Goal: Entertainment & Leisure: Consume media (video, audio)

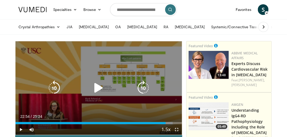
click at [95, 89] on icon "Video Player" at bounding box center [98, 88] width 15 height 15
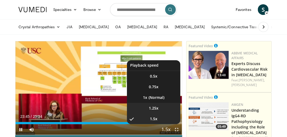
click at [149, 110] on span "1.25x" at bounding box center [154, 108] width 10 height 5
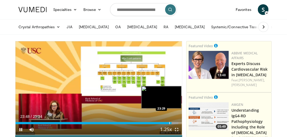
click at [169, 124] on div "23:48" at bounding box center [93, 123] width 156 height 2
click at [168, 123] on div "Progress Bar" at bounding box center [168, 123] width 1 height 2
click at [168, 122] on div "Loaded : 97.60% 23:46 23:19" at bounding box center [98, 121] width 166 height 5
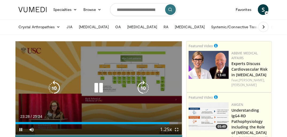
click at [57, 86] on icon "Video Player" at bounding box center [54, 88] width 15 height 15
click at [57, 89] on icon "Video Player" at bounding box center [54, 88] width 15 height 15
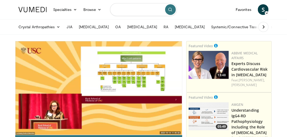
click at [123, 13] on input "Search topics, interventions" at bounding box center [143, 9] width 67 height 13
type input "**********"
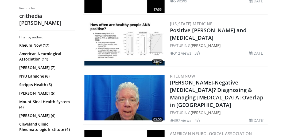
scroll to position [200, 0]
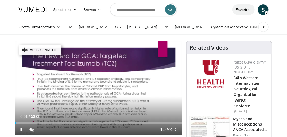
click at [243, 10] on link "Favorites" at bounding box center [243, 9] width 22 height 11
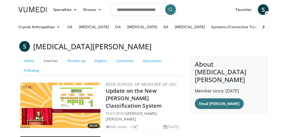
scroll to position [80, 0]
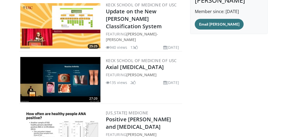
click at [76, 123] on img at bounding box center [60, 131] width 80 height 45
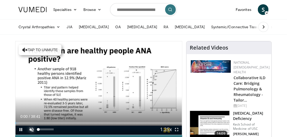
click at [30, 129] on span "Video Player" at bounding box center [31, 129] width 11 height 11
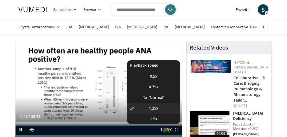
click at [164, 129] on span "Video Player" at bounding box center [165, 130] width 7 height 11
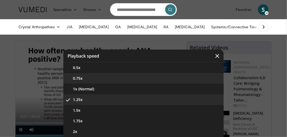
click at [76, 77] on button "0.75x" at bounding box center [143, 78] width 160 height 11
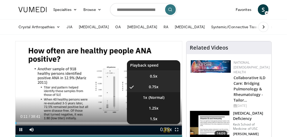
click at [150, 78] on span "0.5x" at bounding box center [153, 76] width 7 height 5
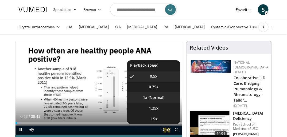
click at [146, 96] on li "1x" at bounding box center [153, 97] width 53 height 11
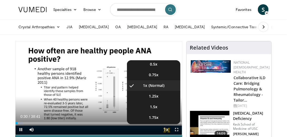
scroll to position [21, 0]
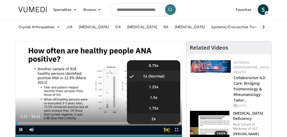
click at [160, 119] on li "2x" at bounding box center [153, 119] width 53 height 11
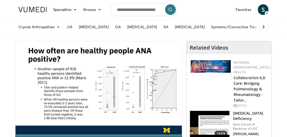
scroll to position [0, 0]
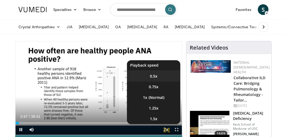
click at [150, 76] on span "0.5x" at bounding box center [153, 76] width 7 height 5
click at [153, 98] on li "1x" at bounding box center [153, 97] width 53 height 11
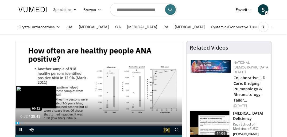
click at [17, 123] on div "Progress Bar" at bounding box center [17, 123] width 1 height 2
click at [16, 124] on div "Progress Bar" at bounding box center [16, 123] width 1 height 2
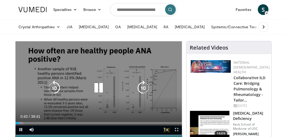
click at [100, 94] on icon "Video Player" at bounding box center [98, 88] width 15 height 15
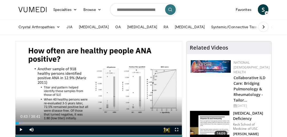
click at [100, 94] on div "10 seconds Tap to unmute" at bounding box center [98, 88] width 166 height 94
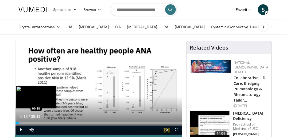
click at [17, 124] on div "Progress Bar" at bounding box center [17, 123] width 1 height 2
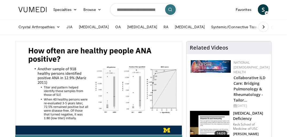
click at [16, 124] on video-js "**********" at bounding box center [98, 88] width 166 height 94
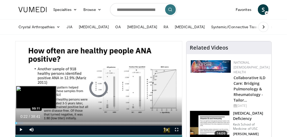
click at [16, 124] on div "Progress Bar" at bounding box center [16, 123] width 1 height 2
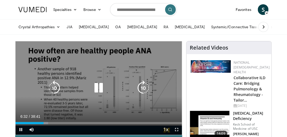
click at [98, 89] on icon "Video Player" at bounding box center [98, 88] width 15 height 15
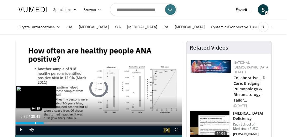
click at [35, 123] on div "Progress Bar" at bounding box center [35, 123] width 1 height 2
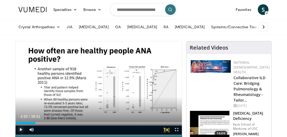
click at [21, 130] on span "Video Player" at bounding box center [20, 129] width 11 height 11
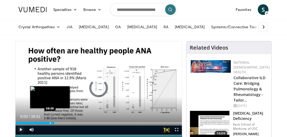
click at [50, 123] on div "Progress Bar" at bounding box center [50, 123] width 1 height 2
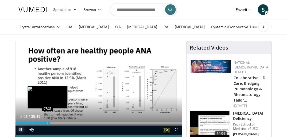
click at [48, 123] on div "Progress Bar" at bounding box center [48, 123] width 1 height 2
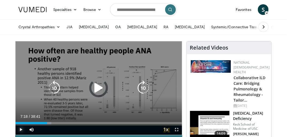
click at [44, 123] on div "Loaded : 21.56% 06:42 06:42" at bounding box center [98, 123] width 166 height 2
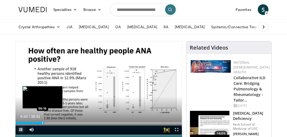
click at [42, 123] on div "Progress Bar" at bounding box center [42, 123] width 1 height 2
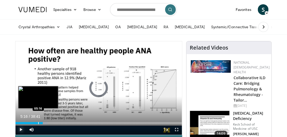
click at [38, 122] on div "Progress Bar" at bounding box center [38, 123] width 1 height 2
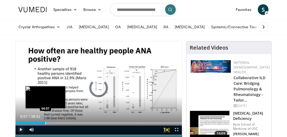
click at [45, 123] on div "Progress Bar" at bounding box center [45, 123] width 1 height 2
click at [46, 124] on div "Progress Bar" at bounding box center [46, 123] width 1 height 2
click at [46, 122] on div "Progress Bar" at bounding box center [46, 123] width 1 height 2
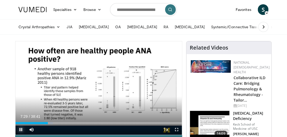
click at [21, 128] on span "Video Player" at bounding box center [20, 129] width 11 height 11
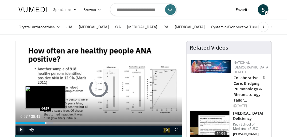
click at [45, 123] on div "Progress Bar" at bounding box center [45, 123] width 1 height 2
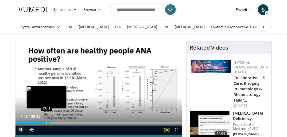
click at [46, 123] on div "Progress Bar" at bounding box center [46, 123] width 1 height 2
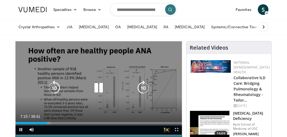
click at [103, 87] on icon "Video Player" at bounding box center [98, 88] width 15 height 15
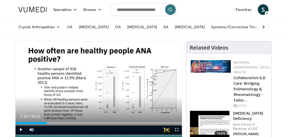
click at [103, 87] on div "10 seconds Tap to unmute" at bounding box center [98, 88] width 166 height 94
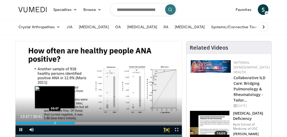
click at [55, 122] on div "Loaded : 38.38% 13:47 09:07" at bounding box center [98, 121] width 166 height 5
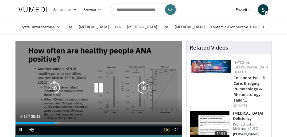
click at [98, 92] on icon "Video Player" at bounding box center [98, 88] width 15 height 15
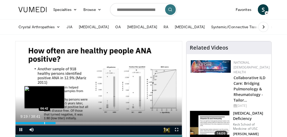
click at [44, 122] on div "Progress Bar" at bounding box center [44, 123] width 1 height 2
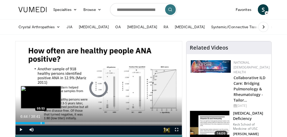
click at [41, 123] on div "Progress Bar" at bounding box center [41, 123] width 1 height 2
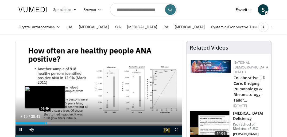
click at [45, 123] on div "Progress Bar" at bounding box center [45, 123] width 1 height 2
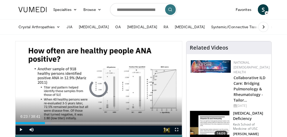
click at [43, 123] on div "Progress Bar" at bounding box center [43, 123] width 1 height 2
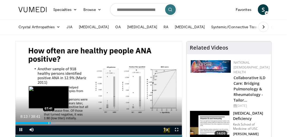
click at [49, 124] on div "Progress Bar" at bounding box center [49, 123] width 1 height 2
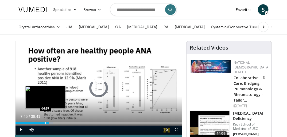
click at [45, 123] on div "Progress Bar" at bounding box center [45, 123] width 1 height 2
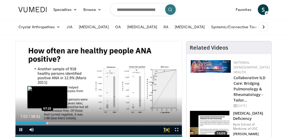
click at [47, 122] on div "Progress Bar" at bounding box center [47, 123] width 1 height 2
click at [46, 123] on div "Progress Bar" at bounding box center [46, 123] width 1 height 2
click at [50, 124] on div "Progress Bar" at bounding box center [50, 123] width 1 height 2
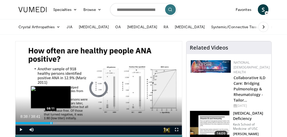
click at [51, 123] on div "Progress Bar" at bounding box center [51, 123] width 1 height 2
click at [53, 124] on div "Progress Bar" at bounding box center [53, 123] width 1 height 2
click at [51, 124] on div "08:42" at bounding box center [33, 123] width 37 height 2
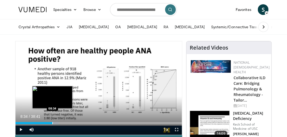
click at [52, 124] on div "Progress Bar" at bounding box center [52, 123] width 1 height 2
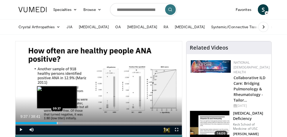
click at [57, 123] on div "Progress Bar" at bounding box center [57, 123] width 1 height 2
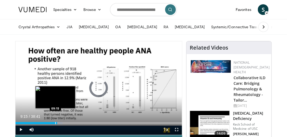
click at [55, 123] on div "Progress Bar" at bounding box center [55, 123] width 1 height 2
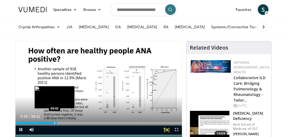
click at [54, 123] on div "Progress Bar" at bounding box center [54, 123] width 1 height 2
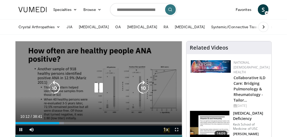
click at [93, 89] on icon "Video Player" at bounding box center [98, 88] width 15 height 15
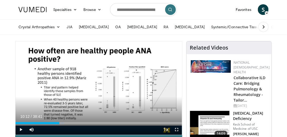
click at [93, 89] on div "10 seconds Tap to unmute" at bounding box center [98, 88] width 166 height 94
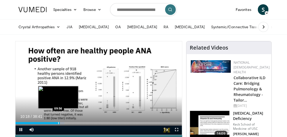
click at [58, 123] on div "Progress Bar" at bounding box center [58, 123] width 1 height 2
click at [56, 124] on div "Progress Bar" at bounding box center [56, 123] width 1 height 2
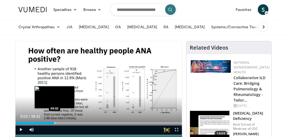
click at [54, 124] on div "Progress Bar" at bounding box center [54, 123] width 1 height 2
click at [55, 124] on div "Progress Bar" at bounding box center [55, 123] width 1 height 2
click at [54, 124] on div "Progress Bar" at bounding box center [54, 123] width 1 height 2
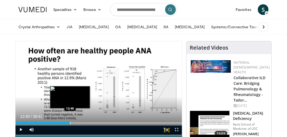
click at [70, 123] on div "Progress Bar" at bounding box center [70, 123] width 1 height 2
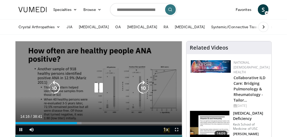
click at [98, 88] on icon "Video Player" at bounding box center [98, 88] width 15 height 15
